Goal: Check status: Check status

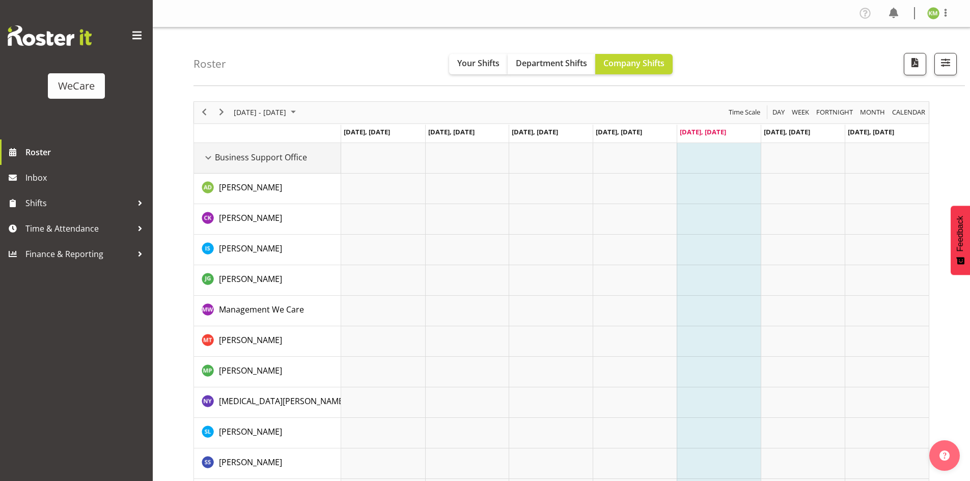
click at [212, 159] on div "Business Support Office resource" at bounding box center [208, 157] width 13 height 13
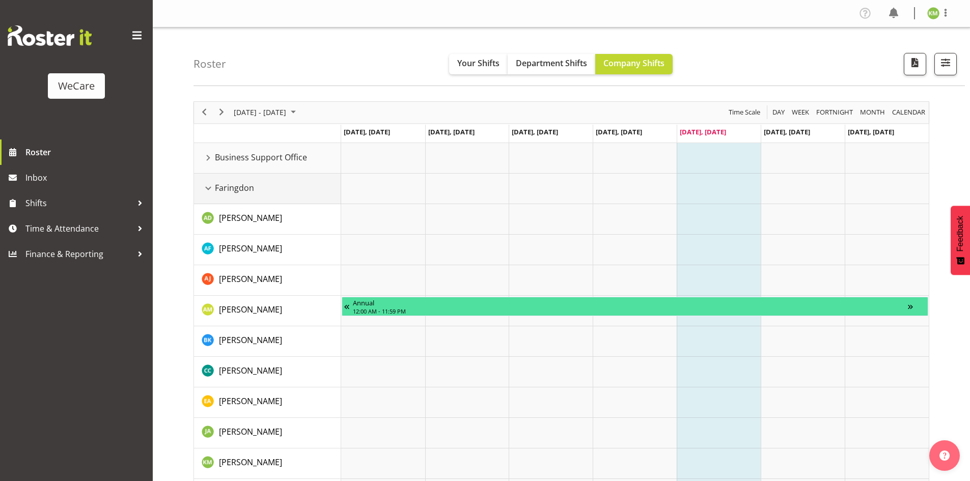
click at [208, 186] on div "Faringdon resource" at bounding box center [208, 188] width 13 height 13
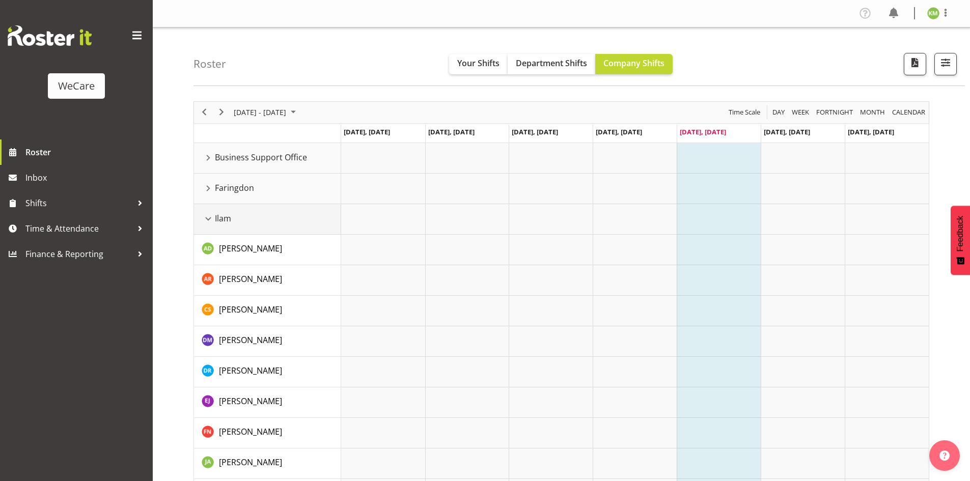
click at [207, 215] on div "Ilam resource" at bounding box center [208, 218] width 13 height 13
drag, startPoint x: 206, startPoint y: 249, endPoint x: 205, endPoint y: 257, distance: 7.2
click at [206, 250] on div "Lincoln resource" at bounding box center [208, 249] width 13 height 13
click at [207, 276] on div "Riccarton resource" at bounding box center [208, 279] width 13 height 13
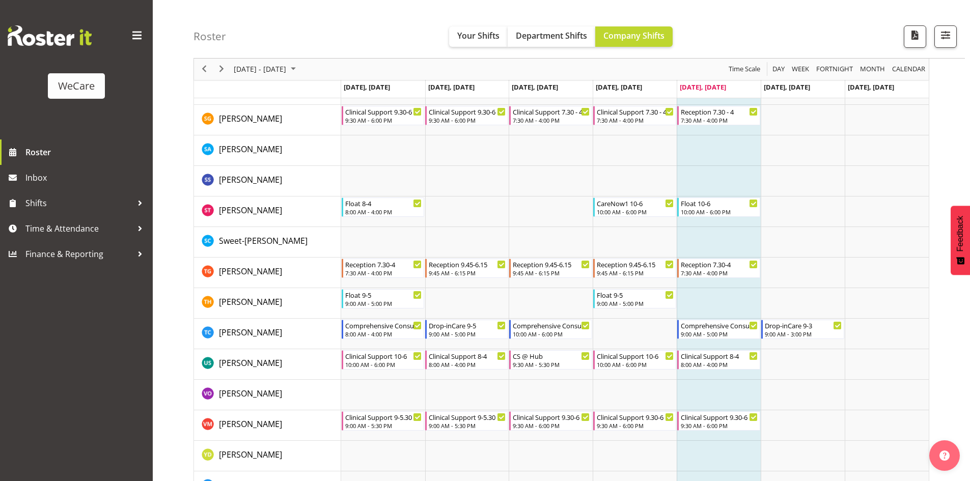
scroll to position [1492, 0]
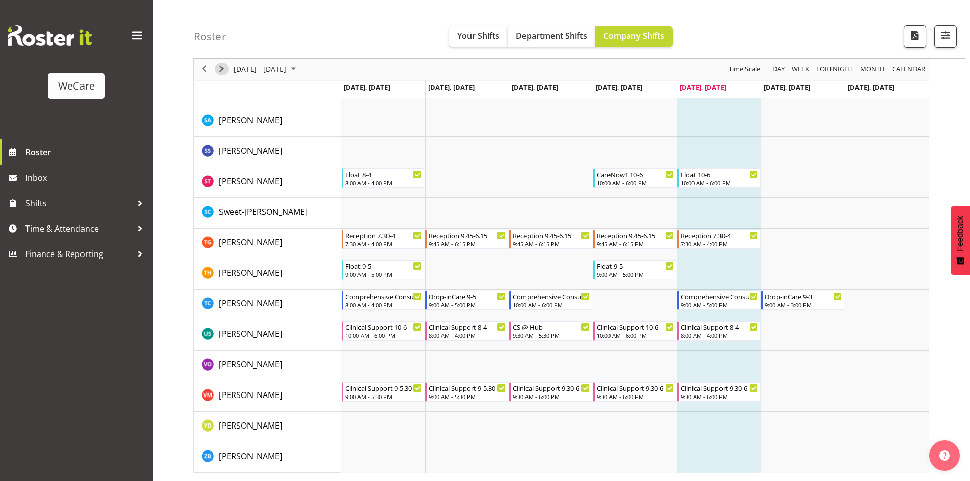
click at [226, 68] on span "Next" at bounding box center [221, 69] width 12 height 13
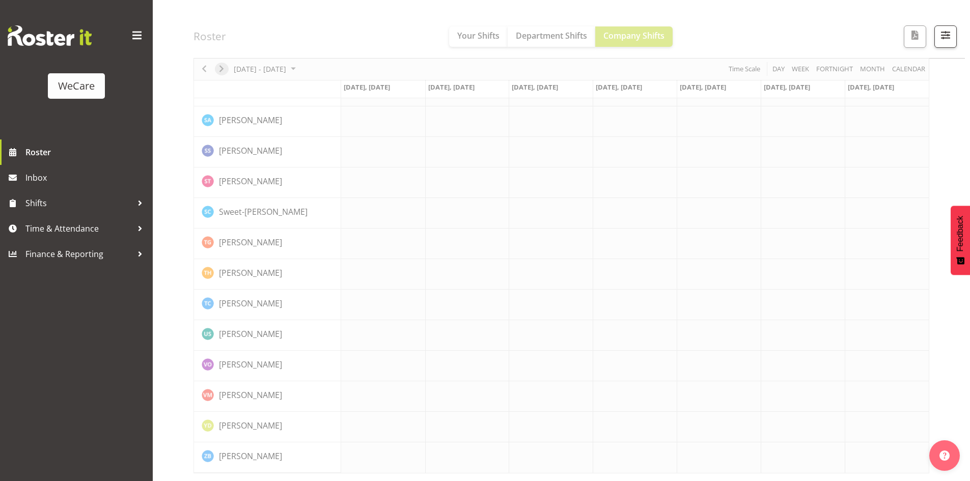
scroll to position [1472, 0]
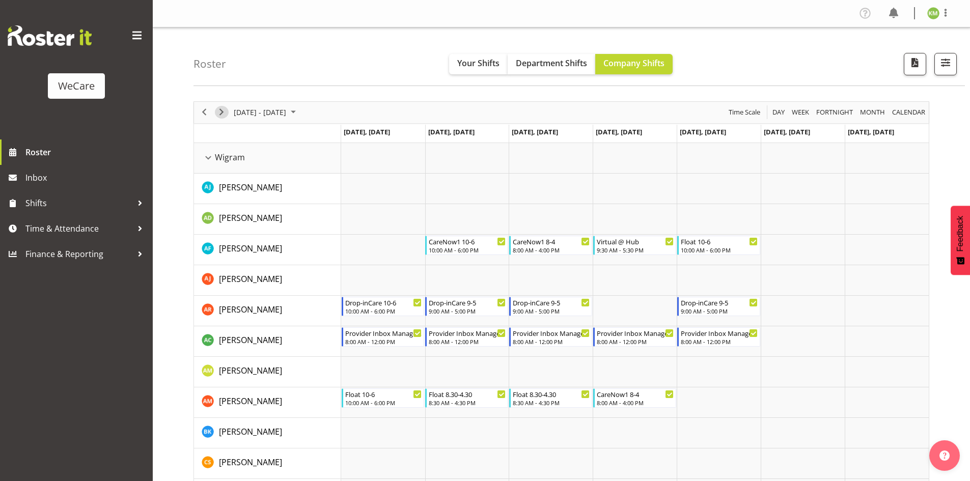
click at [219, 108] on span "Next" at bounding box center [221, 112] width 12 height 13
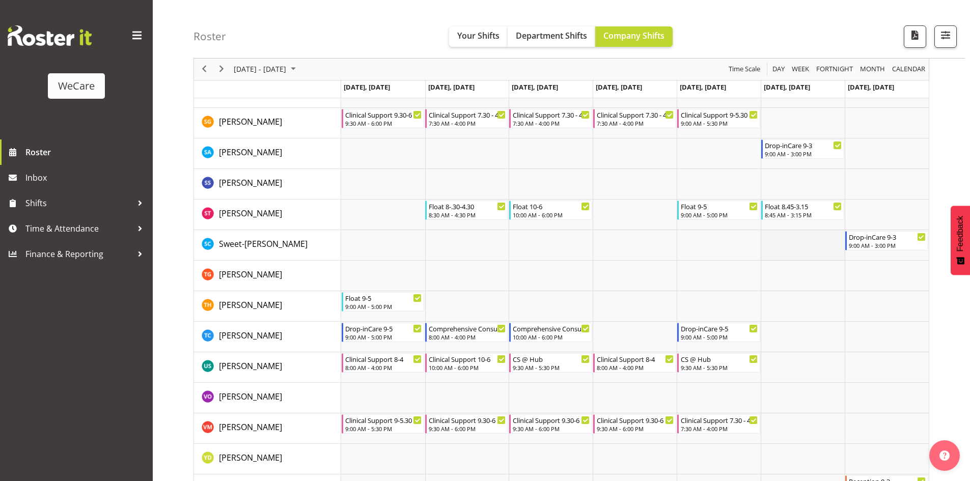
scroll to position [1339, 0]
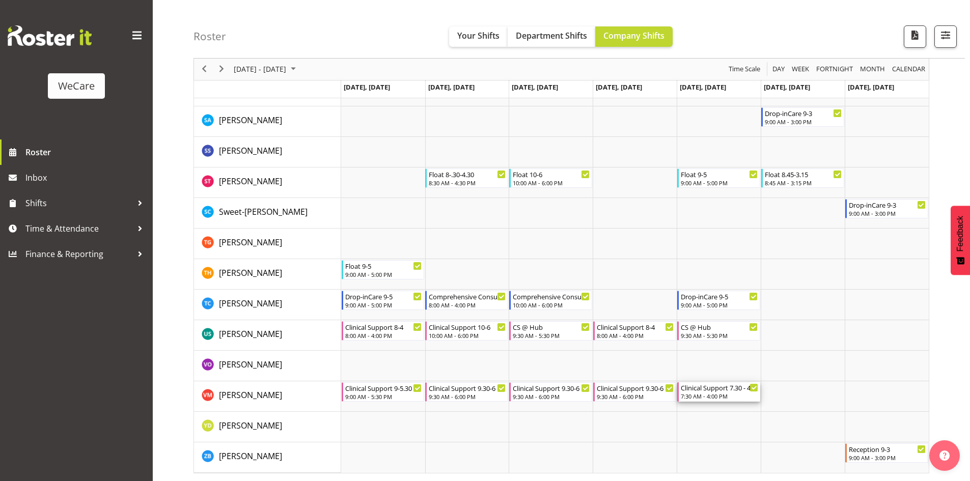
click at [725, 399] on div "7:30 AM - 4:00 PM" at bounding box center [718, 396] width 77 height 8
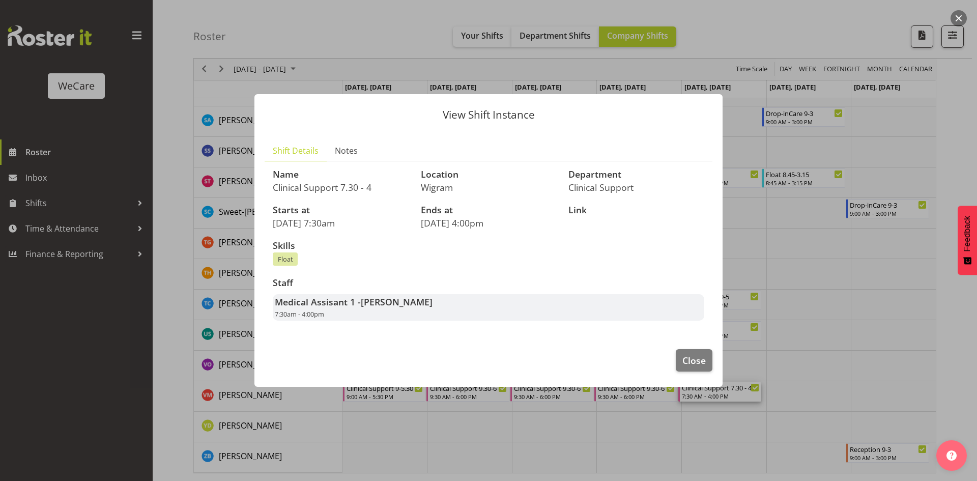
click at [814, 181] on div at bounding box center [488, 240] width 977 height 481
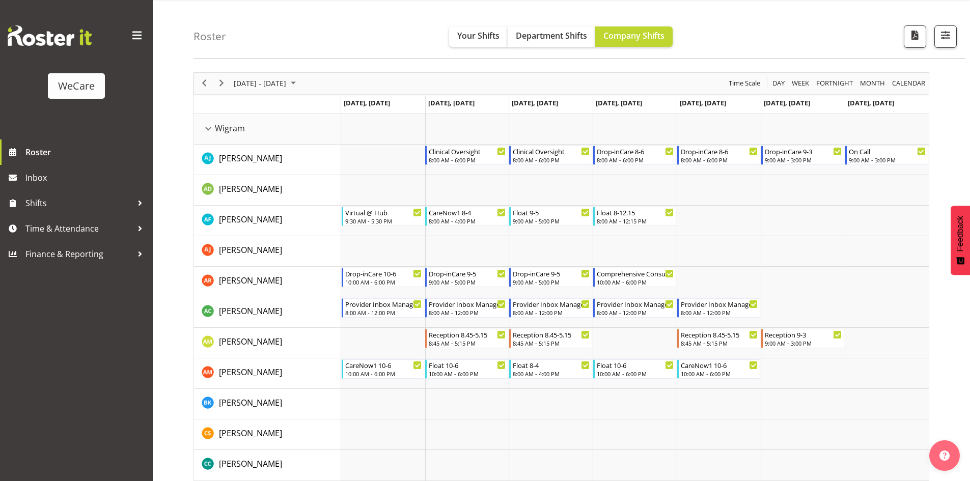
scroll to position [0, 0]
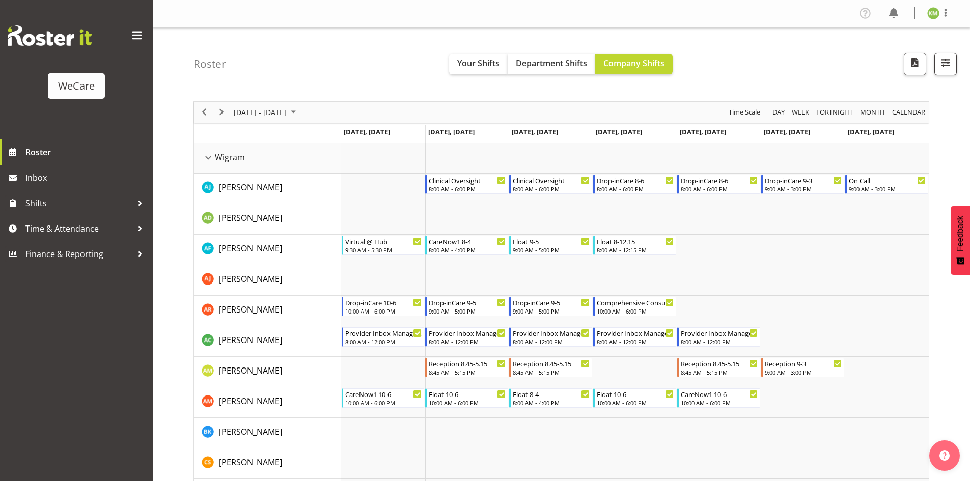
click at [737, 64] on div "Roster Your Shifts Department Shifts Company Shifts 1 Locations Clear Business …" at bounding box center [578, 56] width 771 height 59
click at [221, 113] on span "Next" at bounding box center [221, 112] width 12 height 13
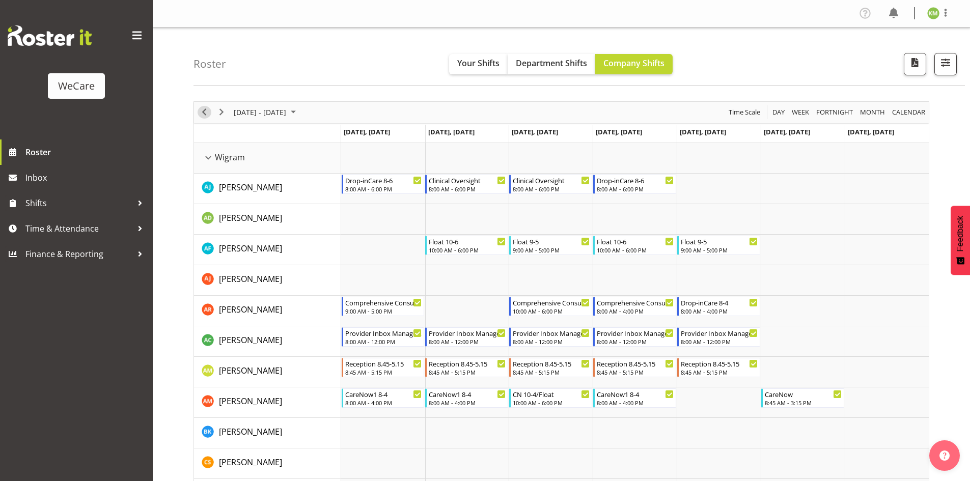
click at [201, 116] on span "Previous" at bounding box center [204, 112] width 12 height 13
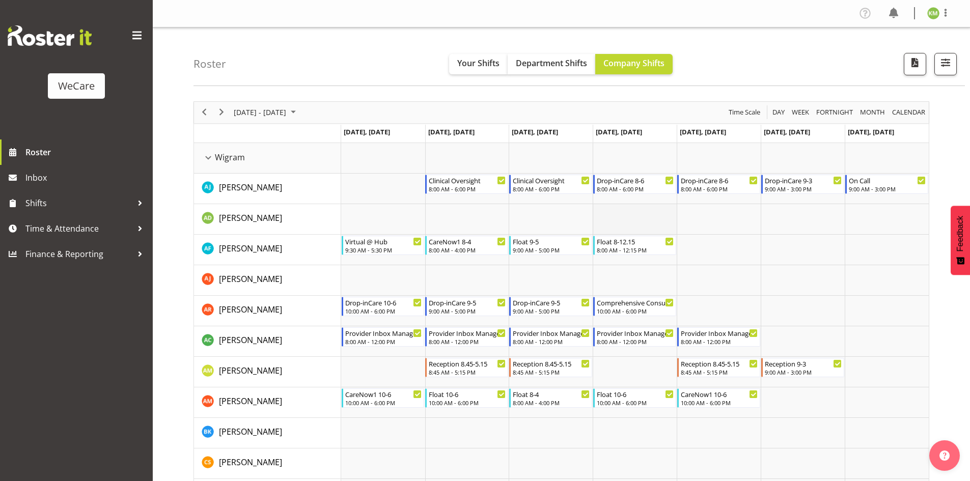
click at [809, 294] on td "Timeline Week of August 29, 2025" at bounding box center [802, 280] width 84 height 31
click at [810, 246] on td "Timeline Week of August 29, 2025" at bounding box center [802, 250] width 84 height 31
click at [258, 114] on span "[DATE] - [DATE]" at bounding box center [260, 112] width 54 height 13
click at [308, 207] on span "15" at bounding box center [309, 207] width 15 height 15
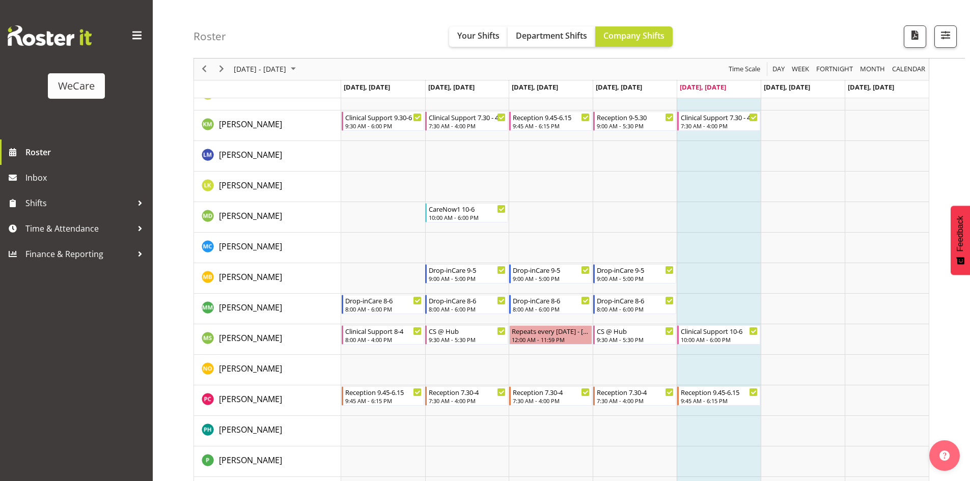
scroll to position [677, 0]
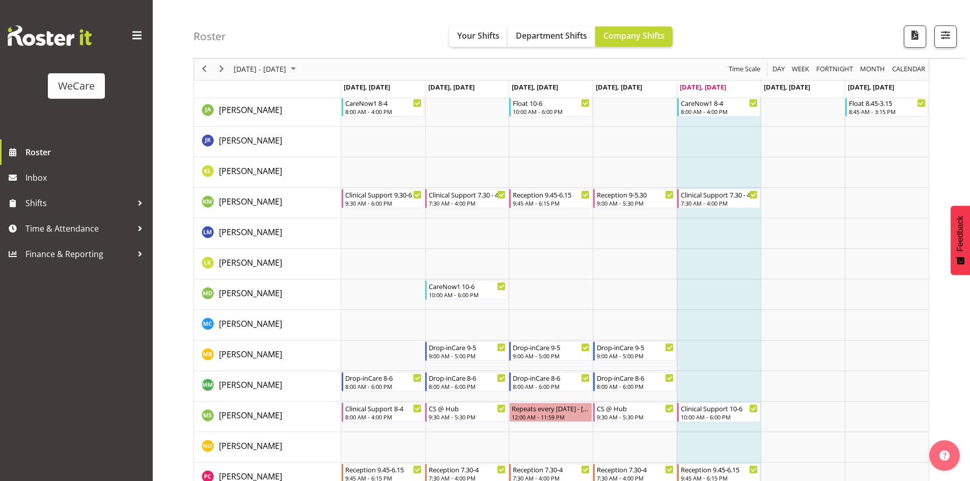
click at [229, 68] on div "next period" at bounding box center [221, 69] width 17 height 21
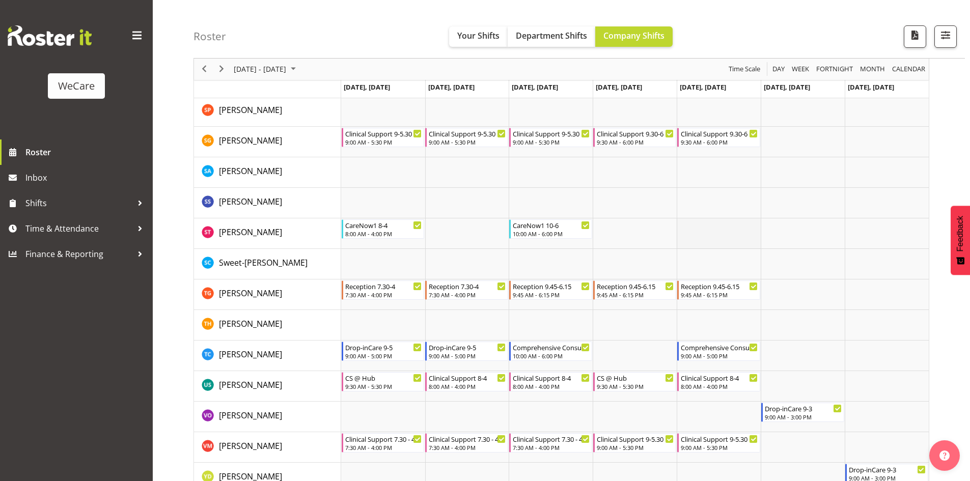
scroll to position [1339, 0]
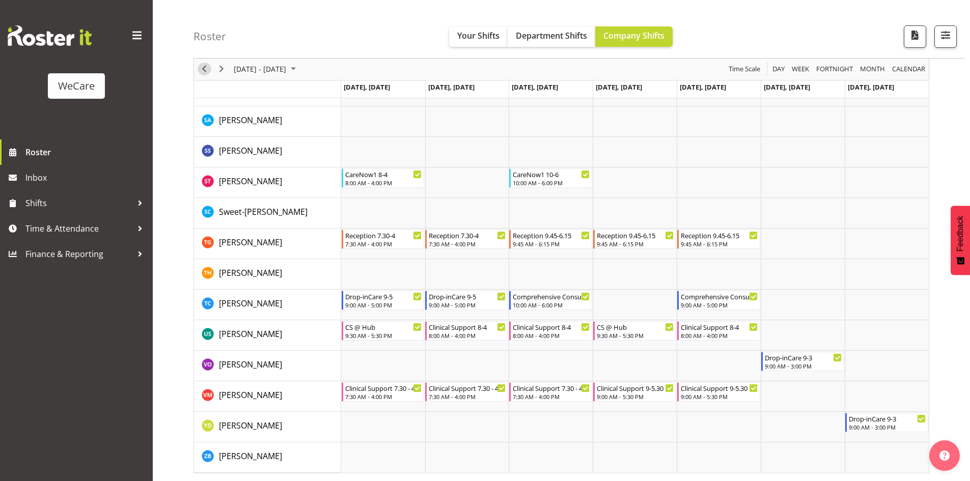
click at [206, 67] on span "Previous" at bounding box center [204, 69] width 12 height 13
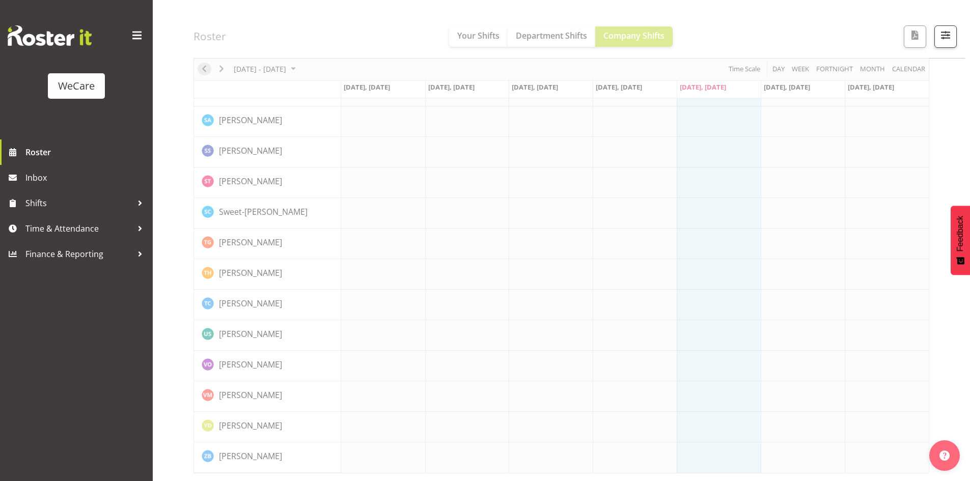
scroll to position [1319, 0]
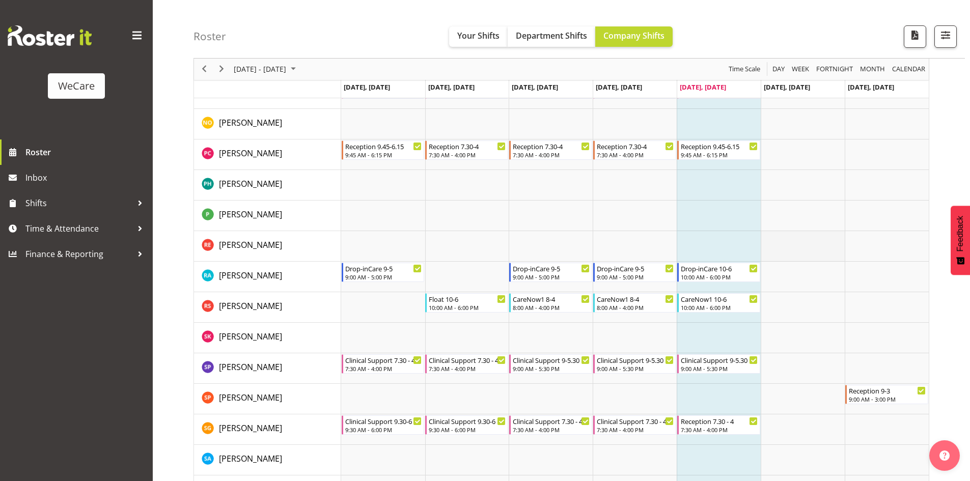
scroll to position [1018, 0]
